Goal: Feedback & Contribution: Submit feedback/report problem

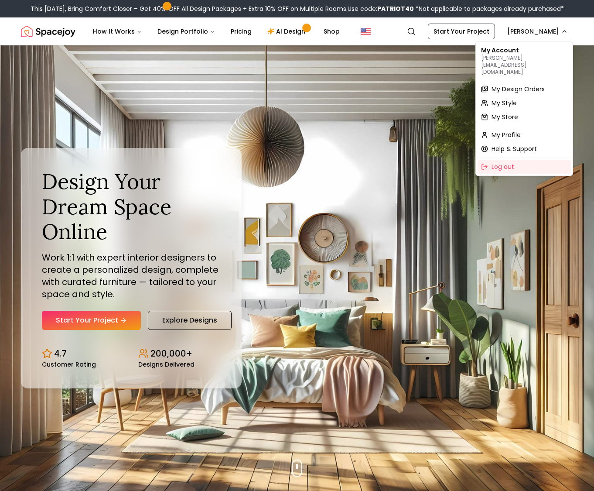
drag, startPoint x: 358, startPoint y: 106, endPoint x: 256, endPoint y: 75, distance: 107.2
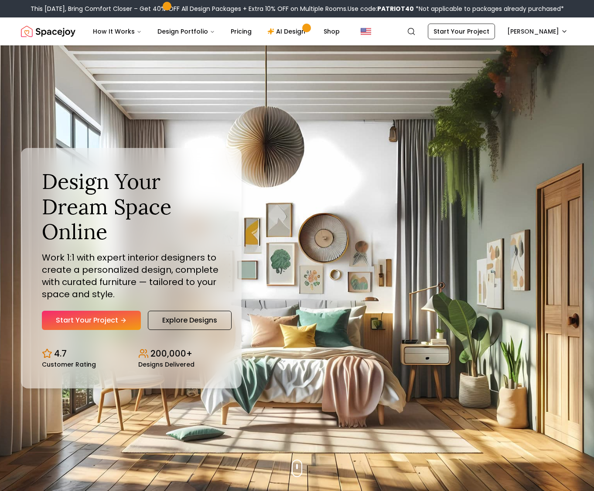
click at [39, 33] on img "Spacejoy" at bounding box center [48, 31] width 55 height 17
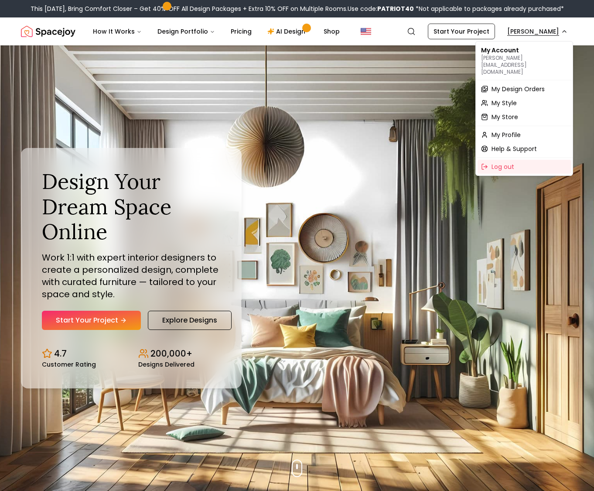
click at [521, 85] on span "My Design Orders" at bounding box center [517, 89] width 53 height 9
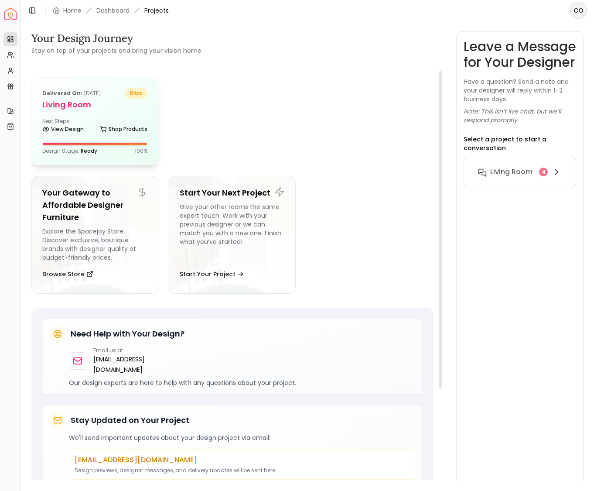
click at [64, 119] on div "Next Steps: View Design Shop Products" at bounding box center [94, 126] width 105 height 17
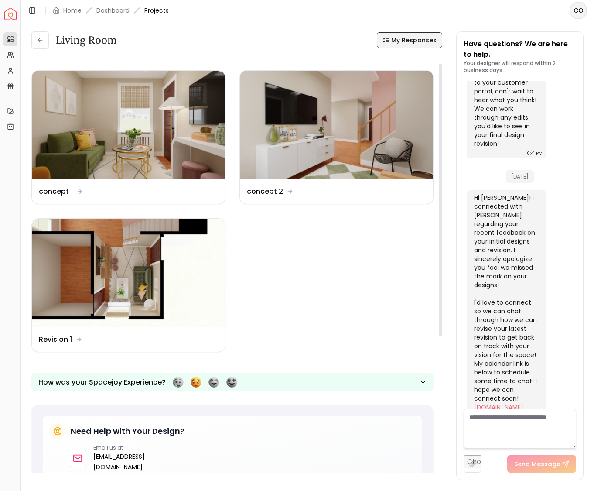
click at [422, 44] on span "My Responses" at bounding box center [413, 40] width 45 height 9
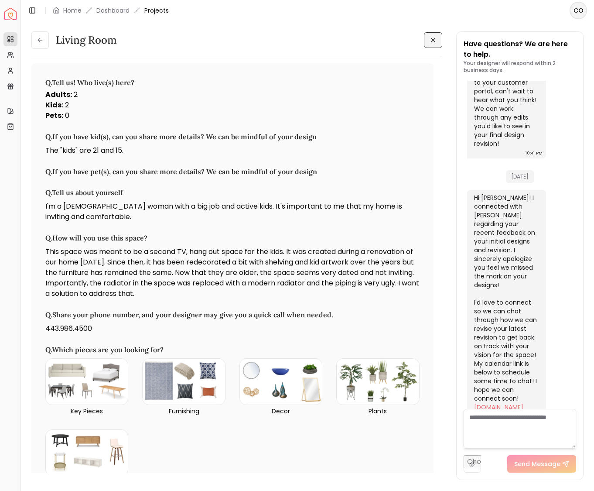
click at [433, 42] on icon at bounding box center [433, 40] width 7 height 7
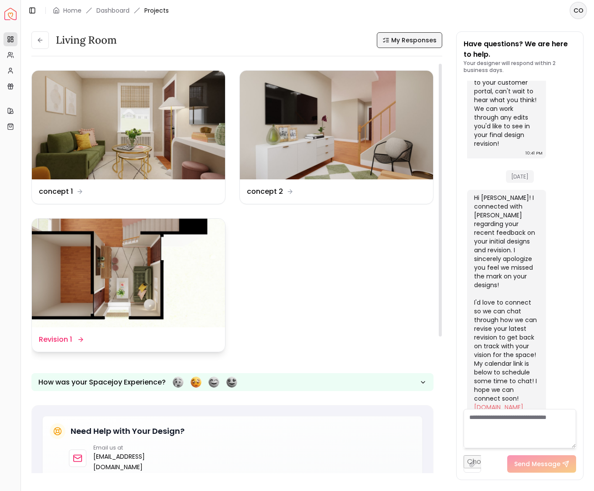
click at [62, 339] on dd "Revision 1" at bounding box center [55, 339] width 33 height 10
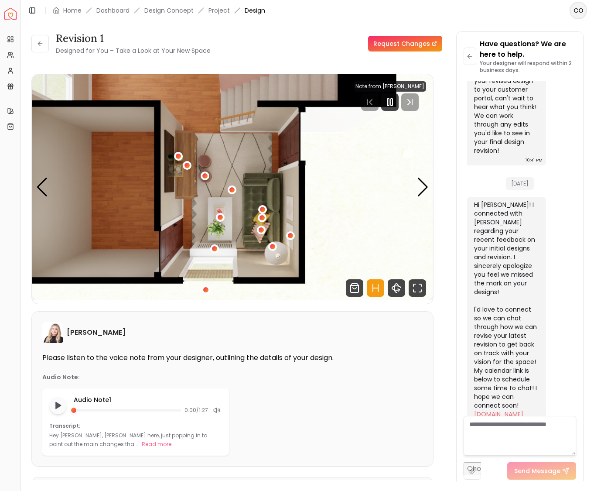
click at [410, 48] on link "Request Changes" at bounding box center [405, 44] width 74 height 16
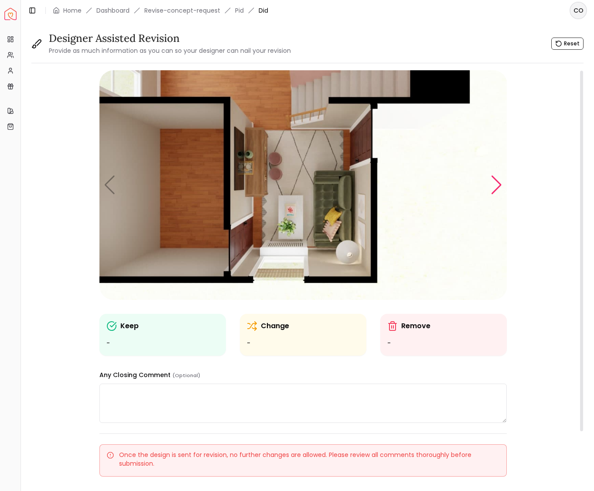
click at [496, 187] on div "Next slide" at bounding box center [497, 184] width 12 height 19
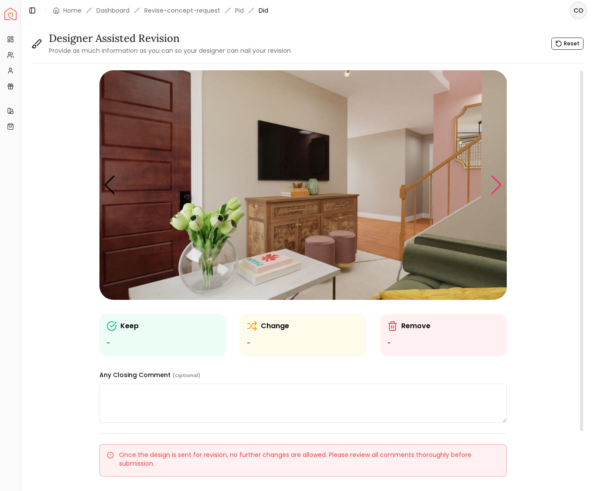
click at [495, 185] on div "Next slide" at bounding box center [497, 184] width 12 height 19
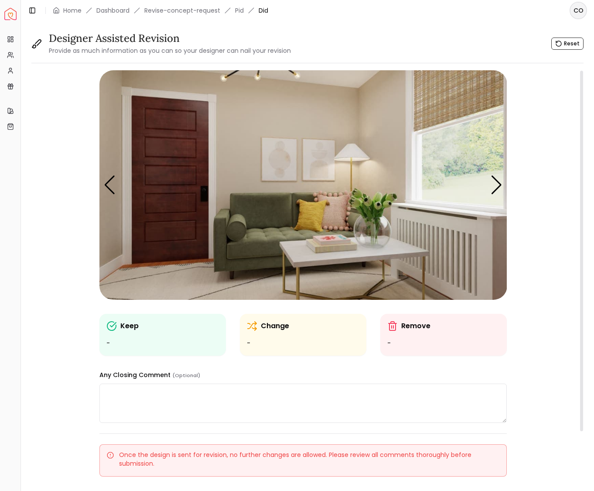
click at [470, 233] on img "3 / 5" at bounding box center [303, 184] width 408 height 229
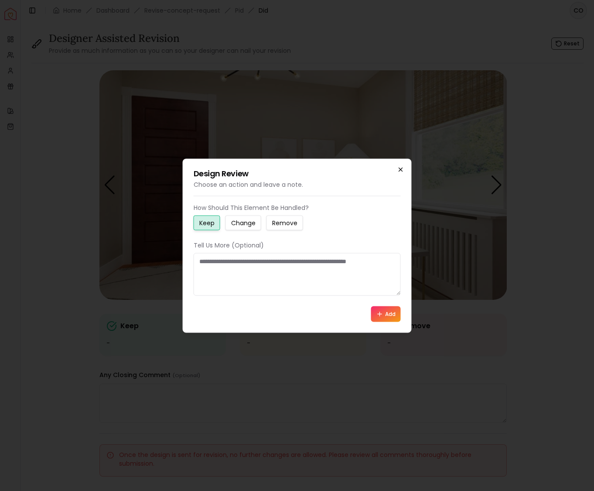
click at [399, 170] on icon "button" at bounding box center [400, 169] width 7 height 7
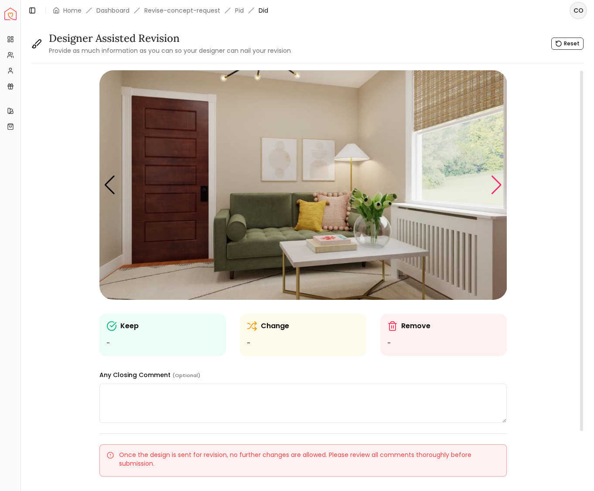
click at [498, 182] on div "Next slide" at bounding box center [497, 184] width 12 height 19
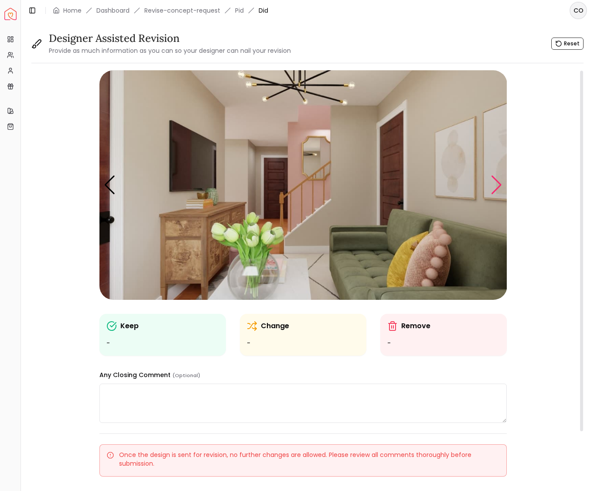
click at [498, 188] on div "Next slide" at bounding box center [497, 184] width 12 height 19
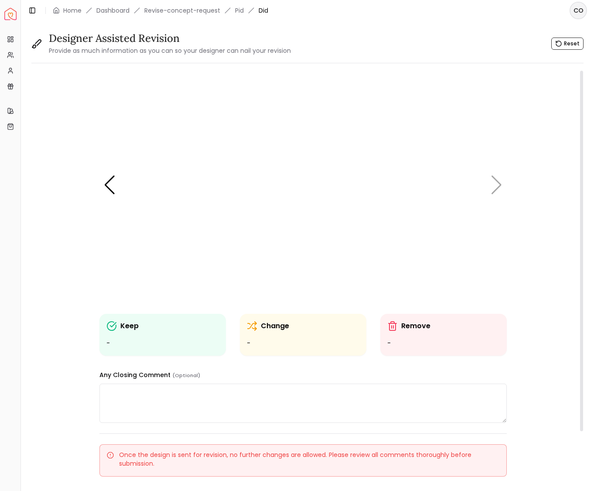
click at [497, 186] on img "5 / 5" at bounding box center [303, 184] width 408 height 229
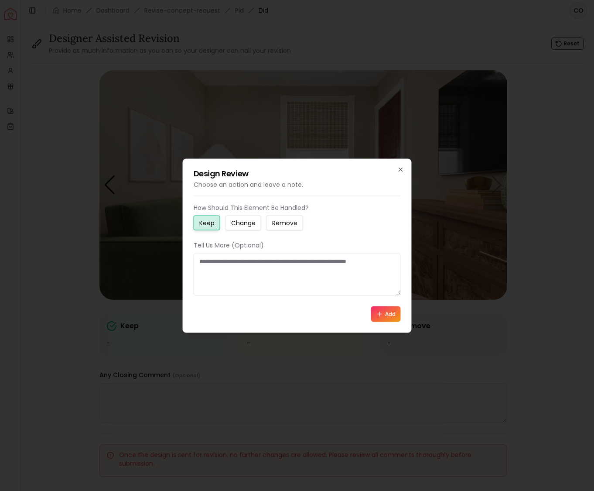
click at [405, 170] on div "Design Review Choose an action and leave a note. How Should This Element Be Han…" at bounding box center [297, 245] width 229 height 174
drag, startPoint x: 397, startPoint y: 165, endPoint x: 425, endPoint y: 176, distance: 29.6
click at [398, 166] on div "Design Review Choose an action and leave a note. How Should This Element Be Han…" at bounding box center [297, 245] width 229 height 174
click at [399, 169] on icon "button" at bounding box center [400, 169] width 7 height 7
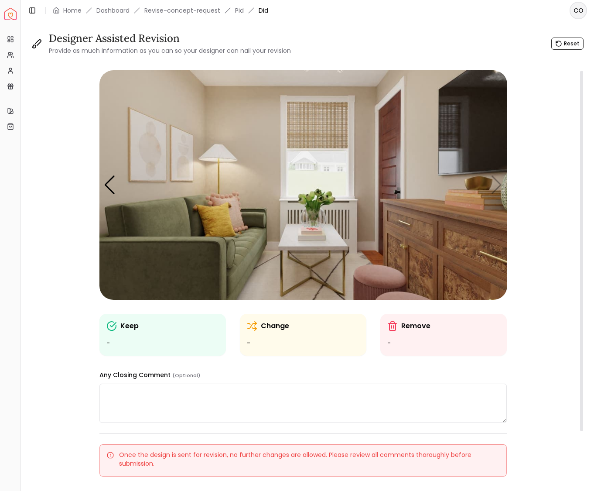
click at [498, 184] on img "5 / 5" at bounding box center [303, 184] width 408 height 229
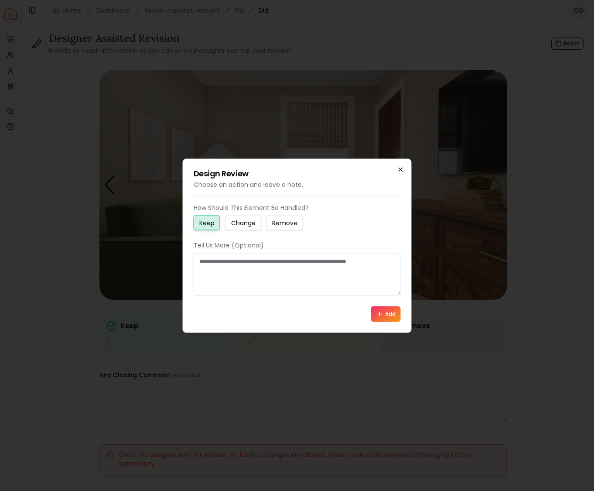
click at [399, 170] on icon "button" at bounding box center [400, 169] width 7 height 7
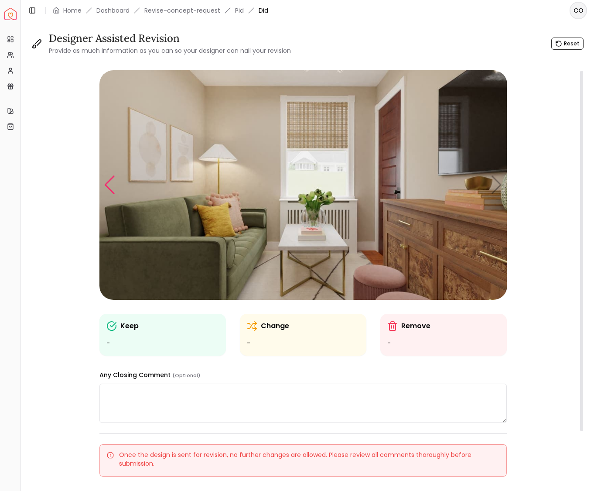
click at [106, 190] on div "Previous slide" at bounding box center [110, 184] width 12 height 19
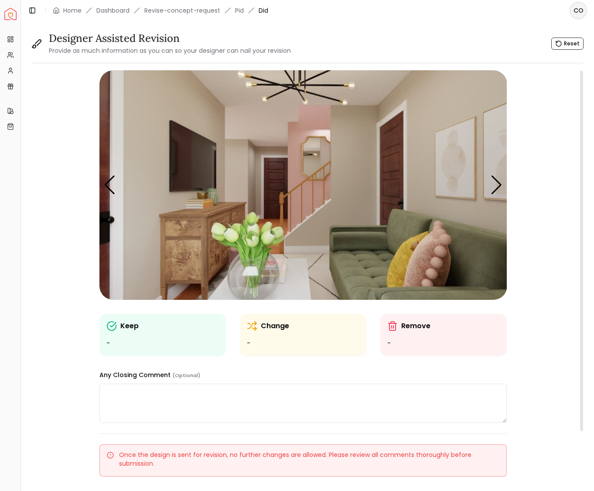
drag, startPoint x: 108, startPoint y: 186, endPoint x: 139, endPoint y: 168, distance: 35.9
click at [114, 181] on div "Previous slide" at bounding box center [110, 184] width 12 height 19
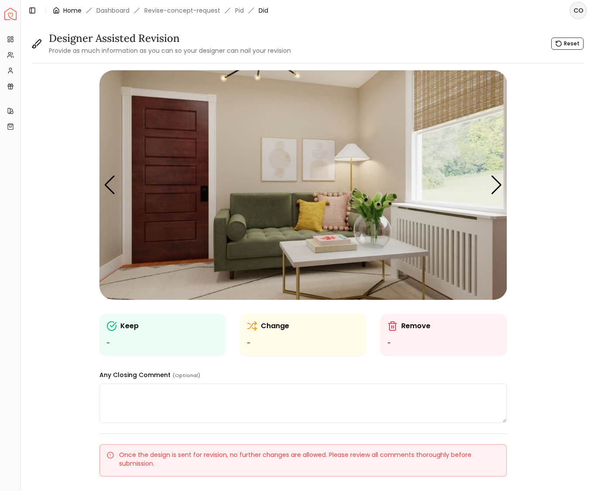
click at [68, 12] on link "Home" at bounding box center [72, 10] width 18 height 9
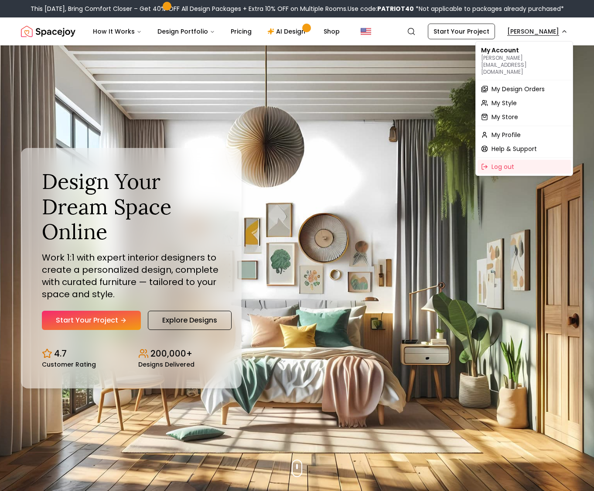
click at [498, 99] on span "My Style" at bounding box center [503, 103] width 25 height 9
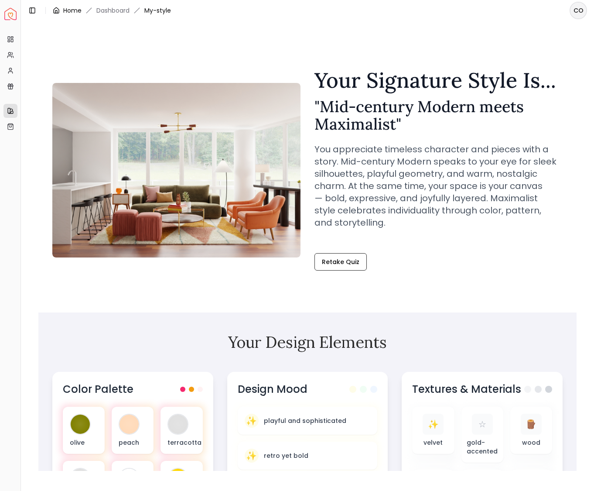
click at [67, 11] on link "Home" at bounding box center [72, 10] width 18 height 9
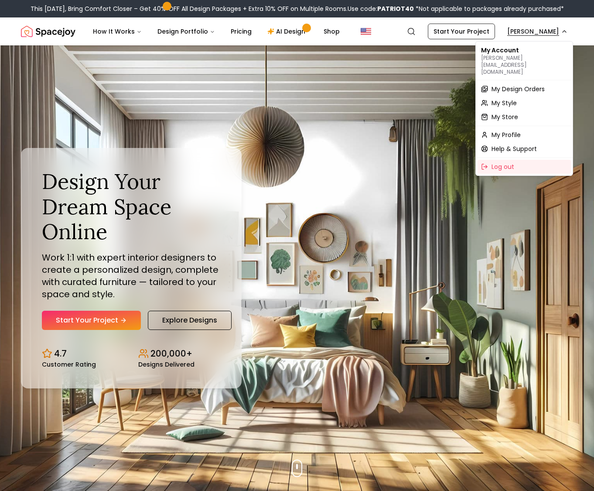
click at [511, 85] on span "My Design Orders" at bounding box center [517, 89] width 53 height 9
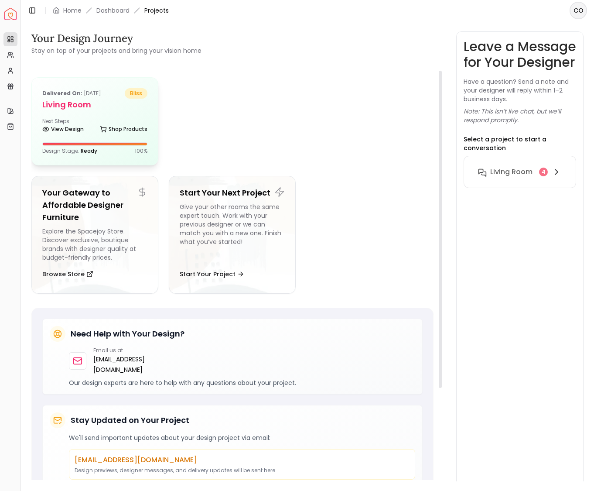
drag, startPoint x: 61, startPoint y: 106, endPoint x: 94, endPoint y: 104, distance: 33.6
click at [61, 106] on h5 "Living Room" at bounding box center [94, 105] width 105 height 12
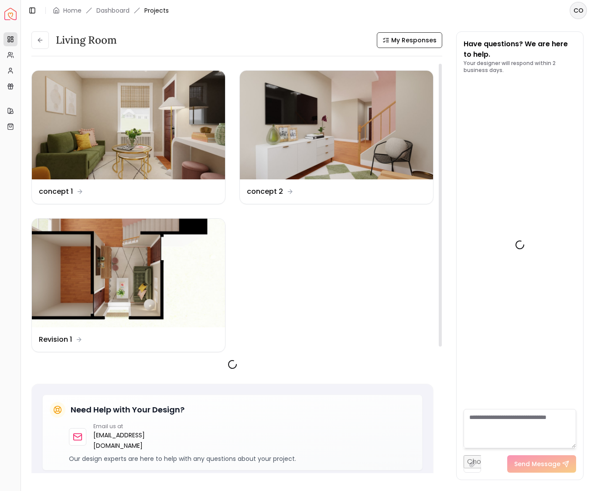
scroll to position [1172, 0]
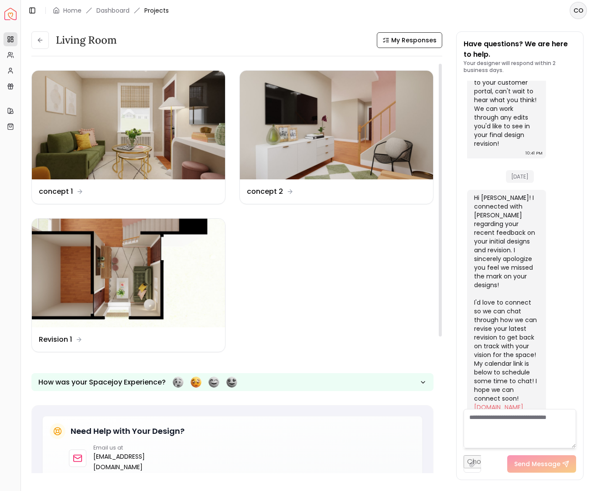
click at [65, 340] on dd "Revision 1" at bounding box center [55, 339] width 33 height 10
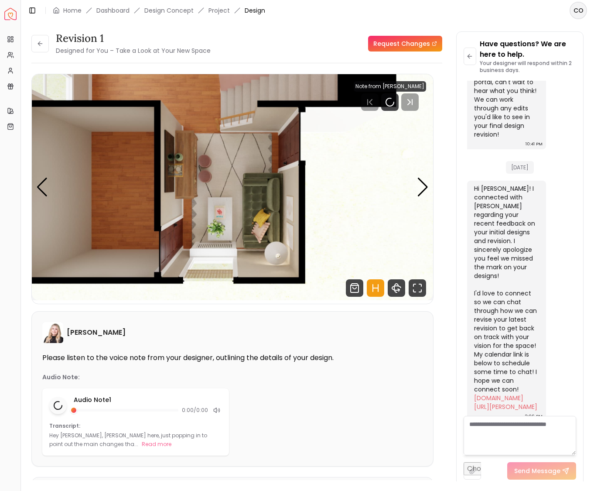
scroll to position [1165, 0]
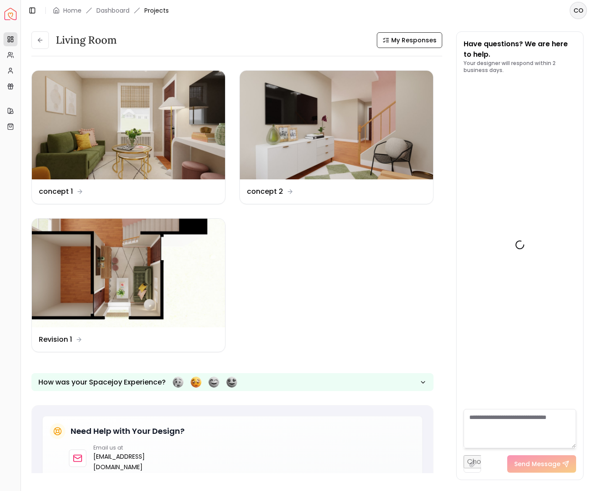
scroll to position [1172, 0]
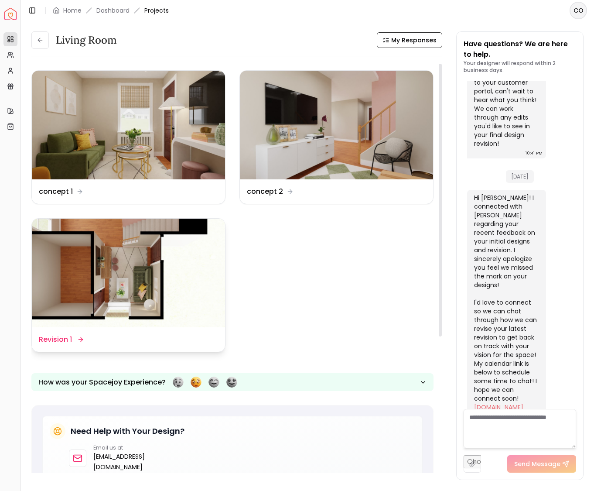
click at [56, 339] on dd "Revision 1" at bounding box center [55, 339] width 33 height 10
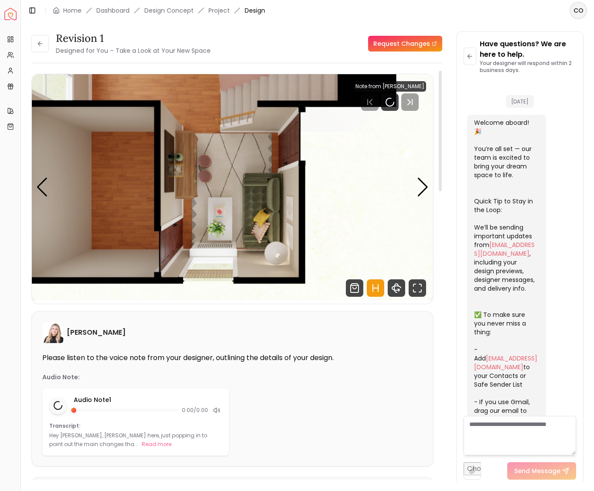
scroll to position [1165, 0]
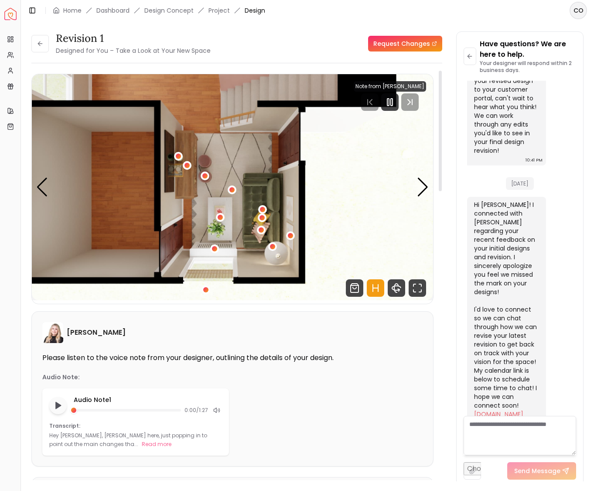
click at [406, 43] on link "Request Changes" at bounding box center [405, 44] width 74 height 16
click at [262, 209] on div "1 / 5" at bounding box center [262, 209] width 7 height 7
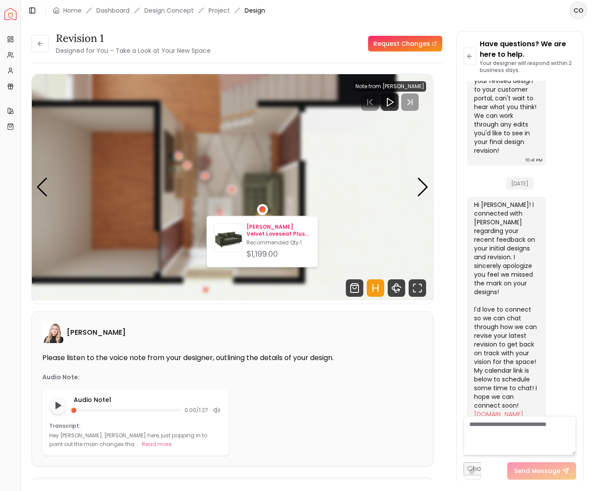
click at [262, 229] on p "Sven Tufted Velvet Loveseat Plush Pacific Green" at bounding box center [278, 230] width 64 height 14
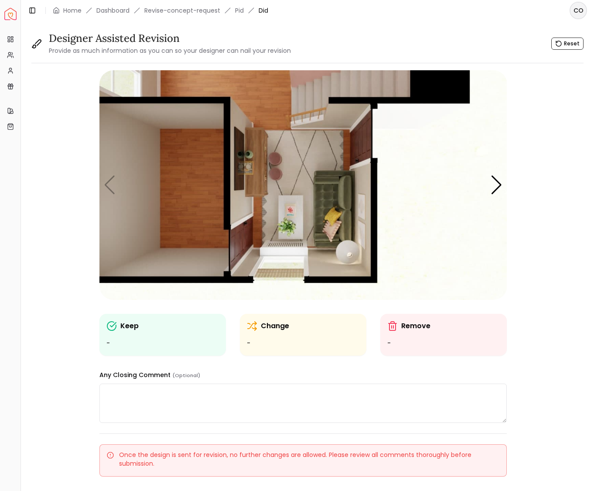
click at [253, 184] on img "1 / 5" at bounding box center [303, 184] width 408 height 229
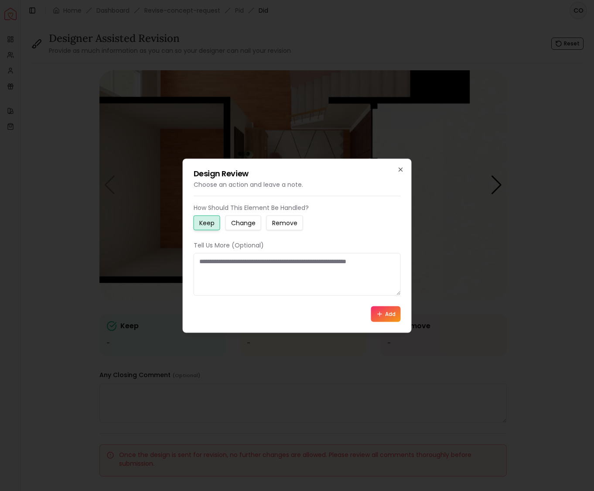
click at [252, 223] on small "Change" at bounding box center [243, 222] width 24 height 9
click at [245, 268] on textarea at bounding box center [297, 273] width 207 height 43
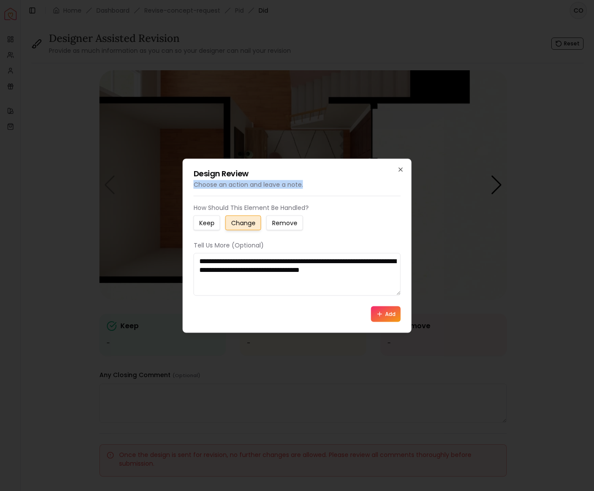
drag, startPoint x: 314, startPoint y: 168, endPoint x: 338, endPoint y: 185, distance: 29.3
click at [347, 194] on div "**********" at bounding box center [297, 245] width 229 height 174
drag, startPoint x: 397, startPoint y: 270, endPoint x: 405, endPoint y: 267, distance: 8.7
click at [399, 269] on textarea "**********" at bounding box center [297, 273] width 207 height 43
type textarea "**********"
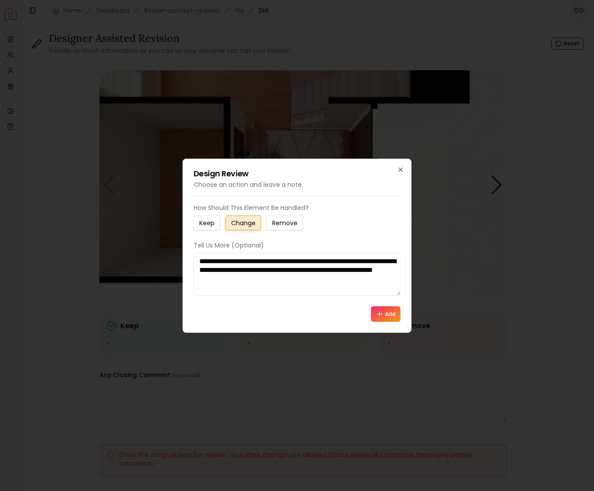
click at [388, 318] on button "Add" at bounding box center [386, 314] width 30 height 16
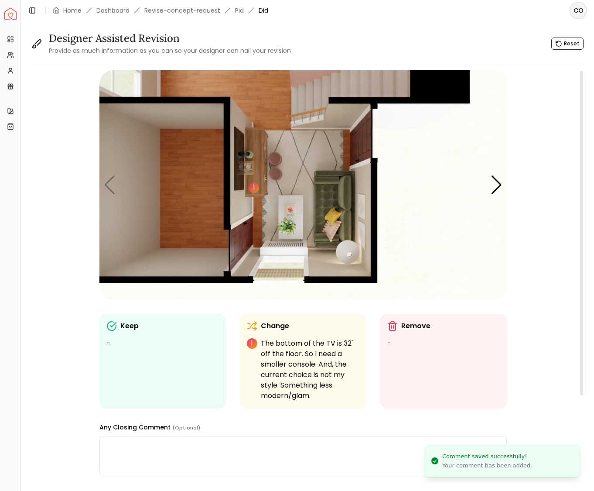
click at [298, 214] on img "1 / 5" at bounding box center [303, 184] width 408 height 229
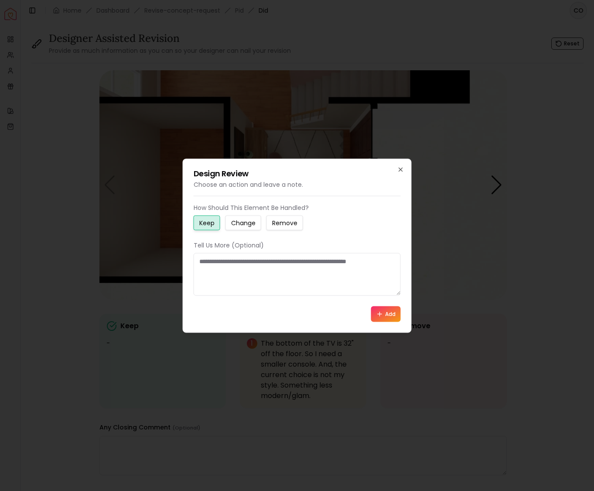
click at [245, 222] on small "Change" at bounding box center [243, 222] width 24 height 9
click at [214, 262] on textarea at bounding box center [297, 273] width 207 height 43
type textarea "*"
type textarea "**********"
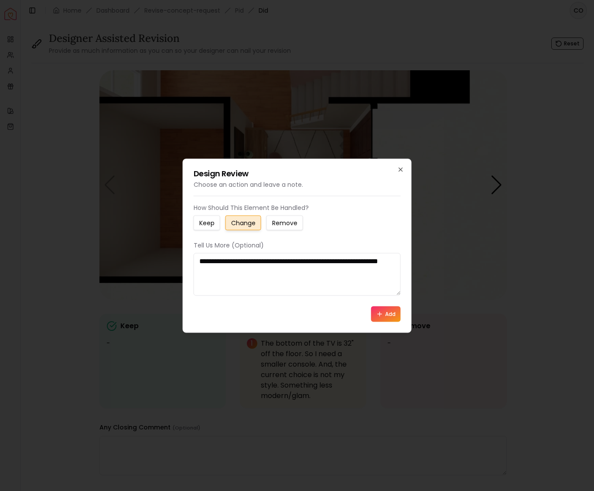
click at [387, 315] on button "Add" at bounding box center [386, 314] width 30 height 16
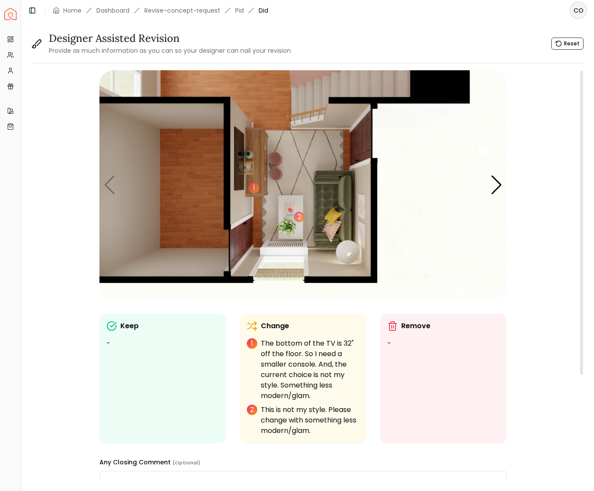
click at [343, 195] on img "1 / 5" at bounding box center [303, 184] width 408 height 229
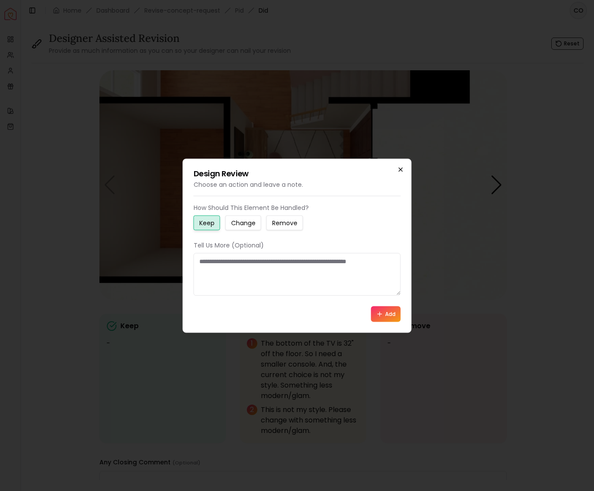
click at [399, 171] on icon "button" at bounding box center [400, 169] width 7 height 7
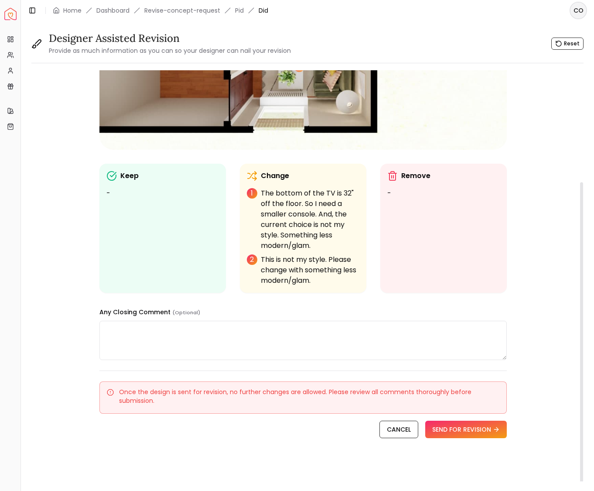
scroll to position [150, 0]
click at [469, 429] on button "SEND FOR REVISION" at bounding box center [466, 428] width 82 height 17
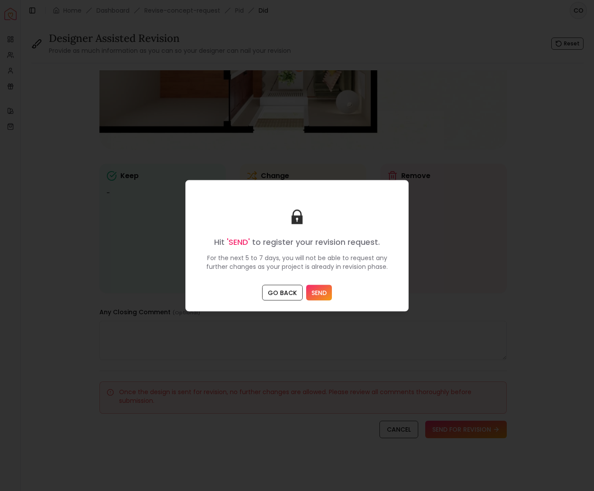
click at [321, 293] on button "SEND" at bounding box center [319, 292] width 26 height 16
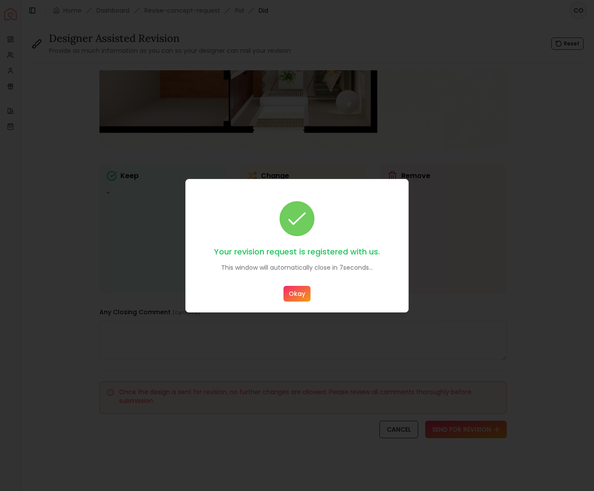
drag, startPoint x: 294, startPoint y: 297, endPoint x: 301, endPoint y: 288, distance: 11.2
click at [294, 296] on button "Okay" at bounding box center [296, 294] width 27 height 16
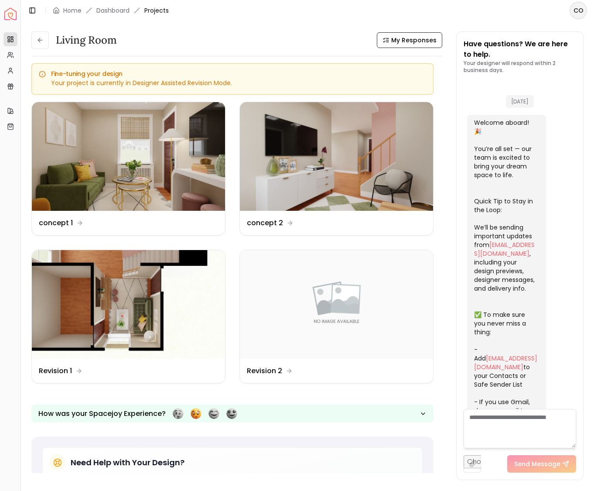
scroll to position [1172, 0]
